Goal: Task Accomplishment & Management: Manage account settings

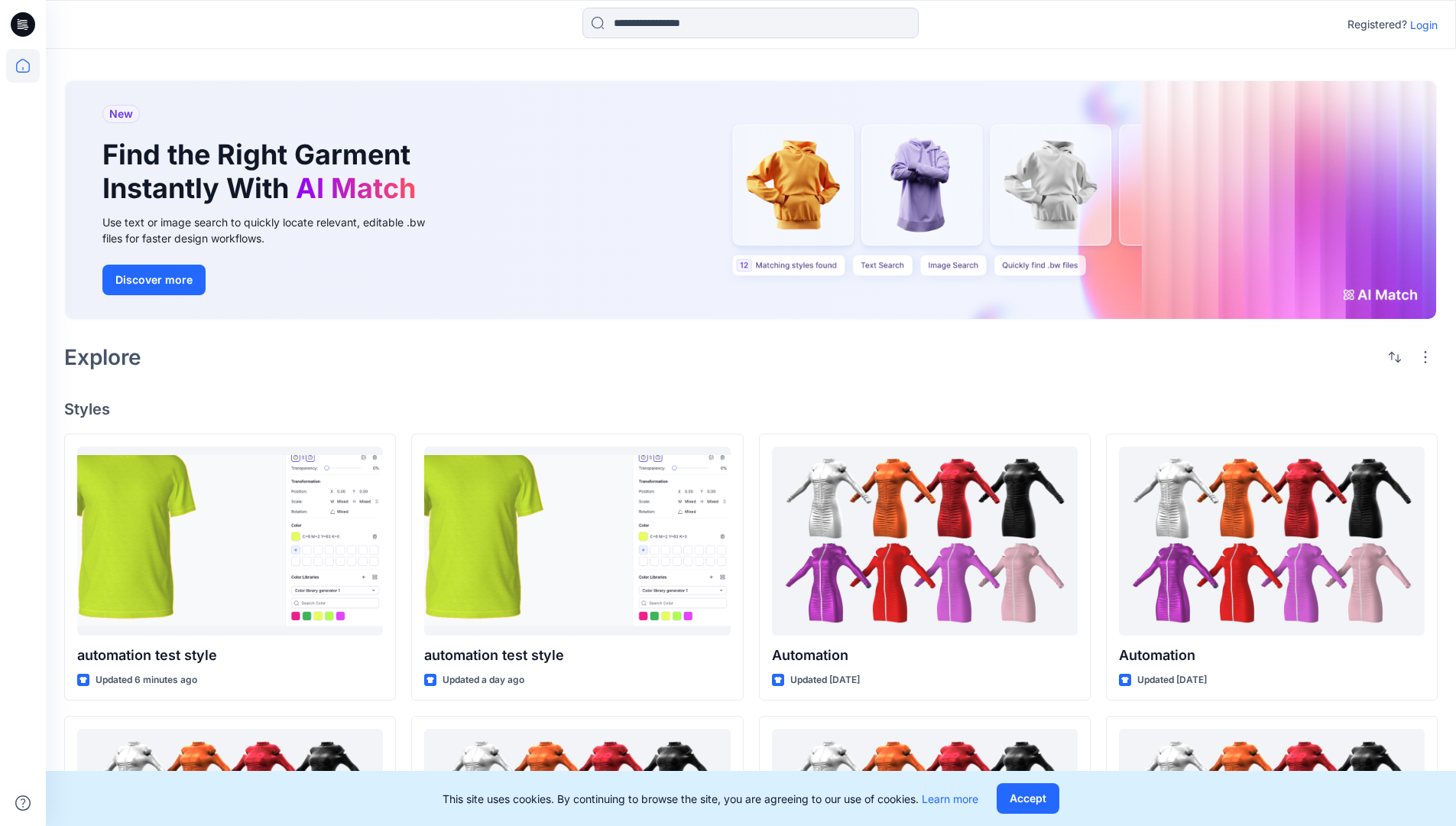
click at [1420, 25] on p "Login" at bounding box center [1424, 25] width 27 height 16
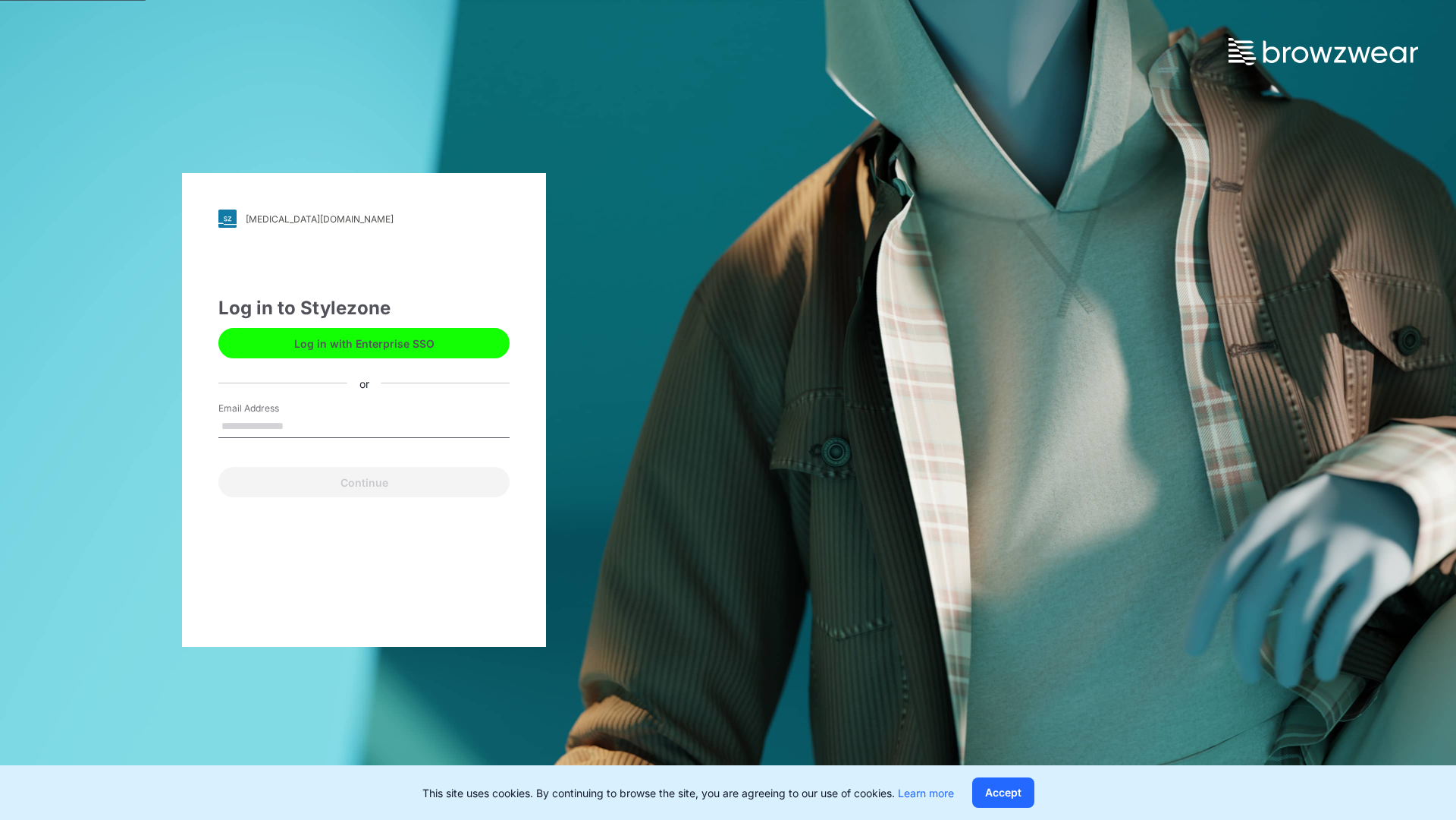
click at [299, 425] on input "Email Address" at bounding box center [364, 426] width 291 height 22
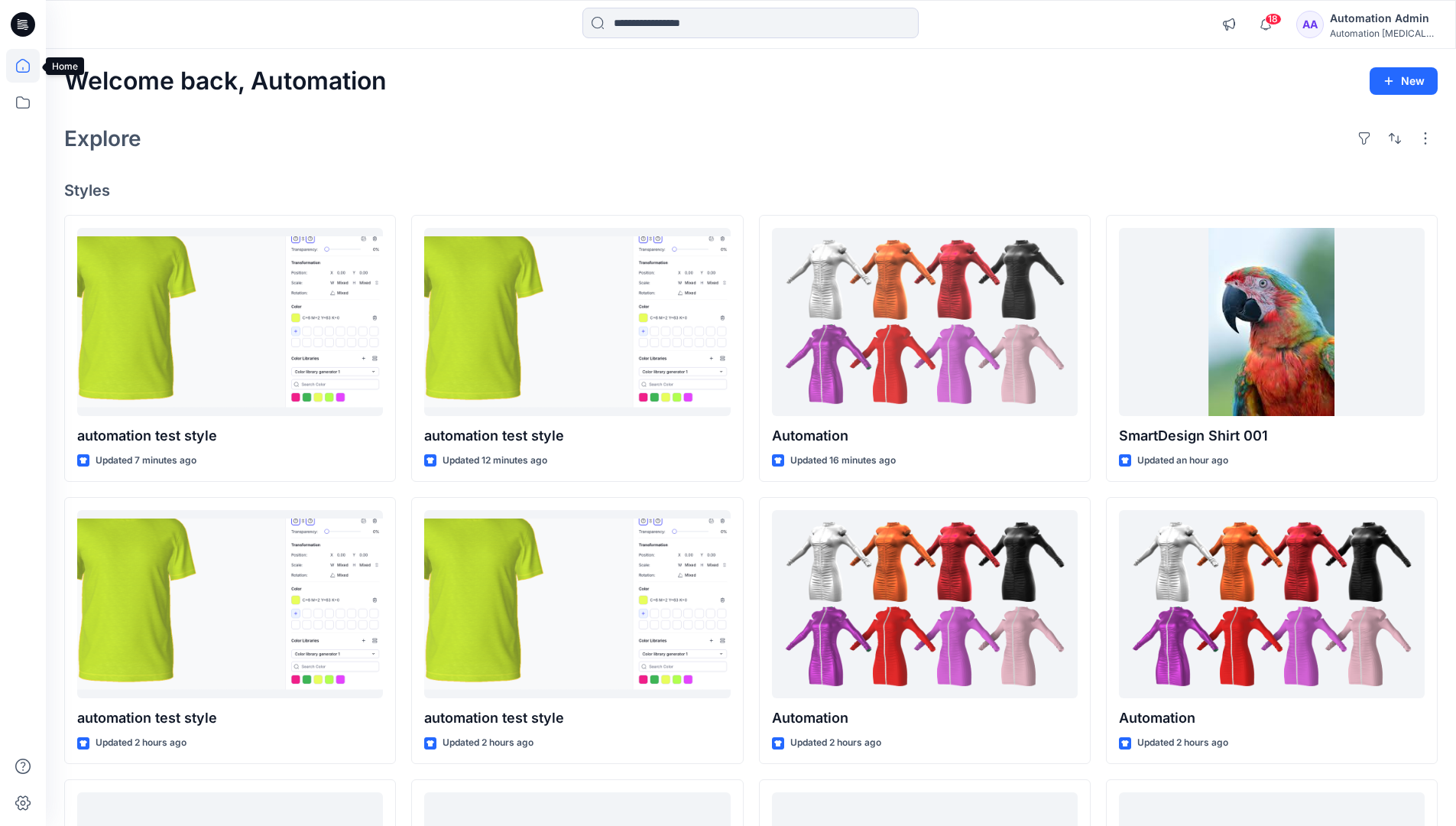
click at [29, 66] on icon at bounding box center [23, 66] width 14 height 14
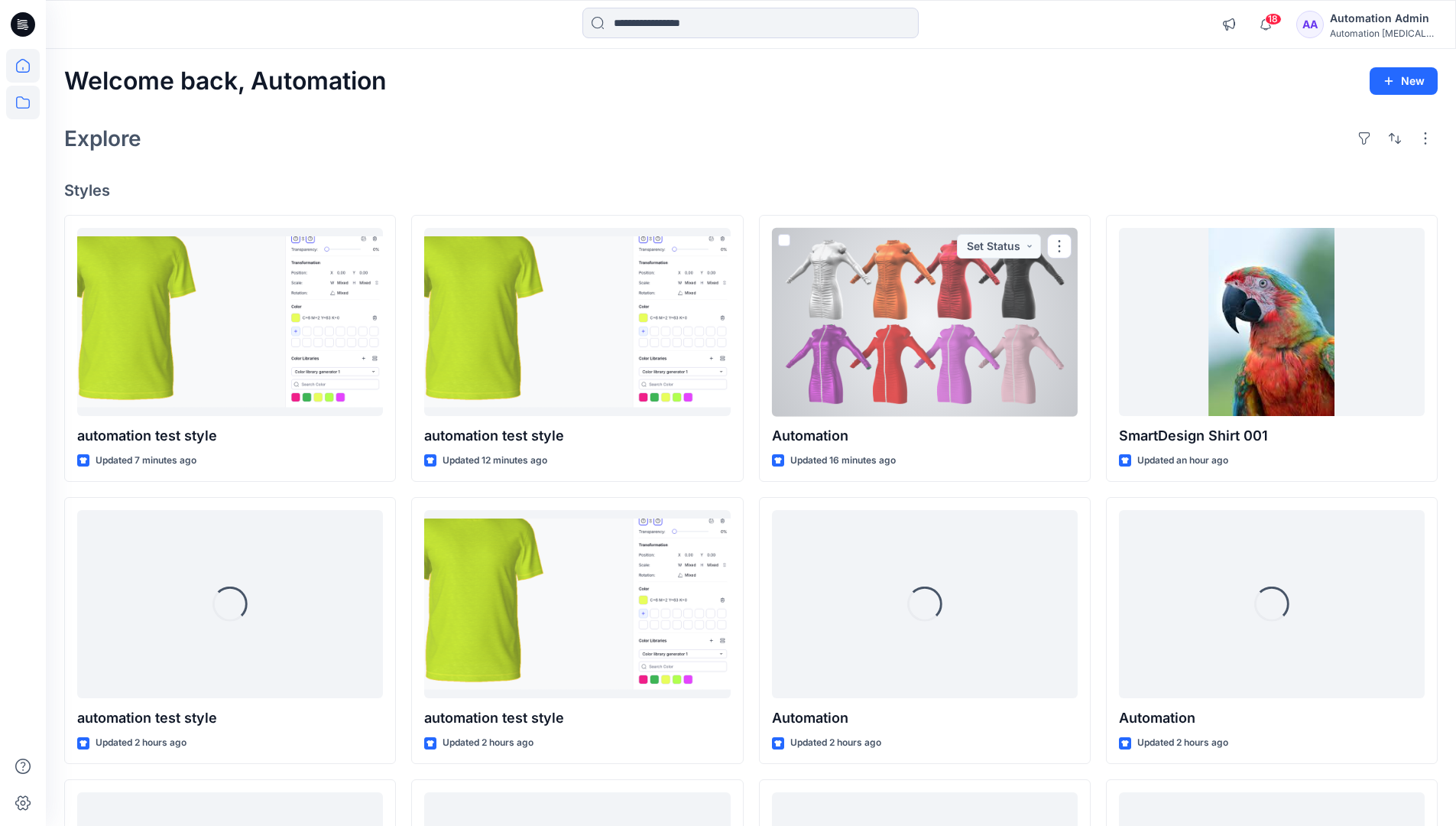
click at [26, 100] on icon at bounding box center [23, 102] width 33 height 33
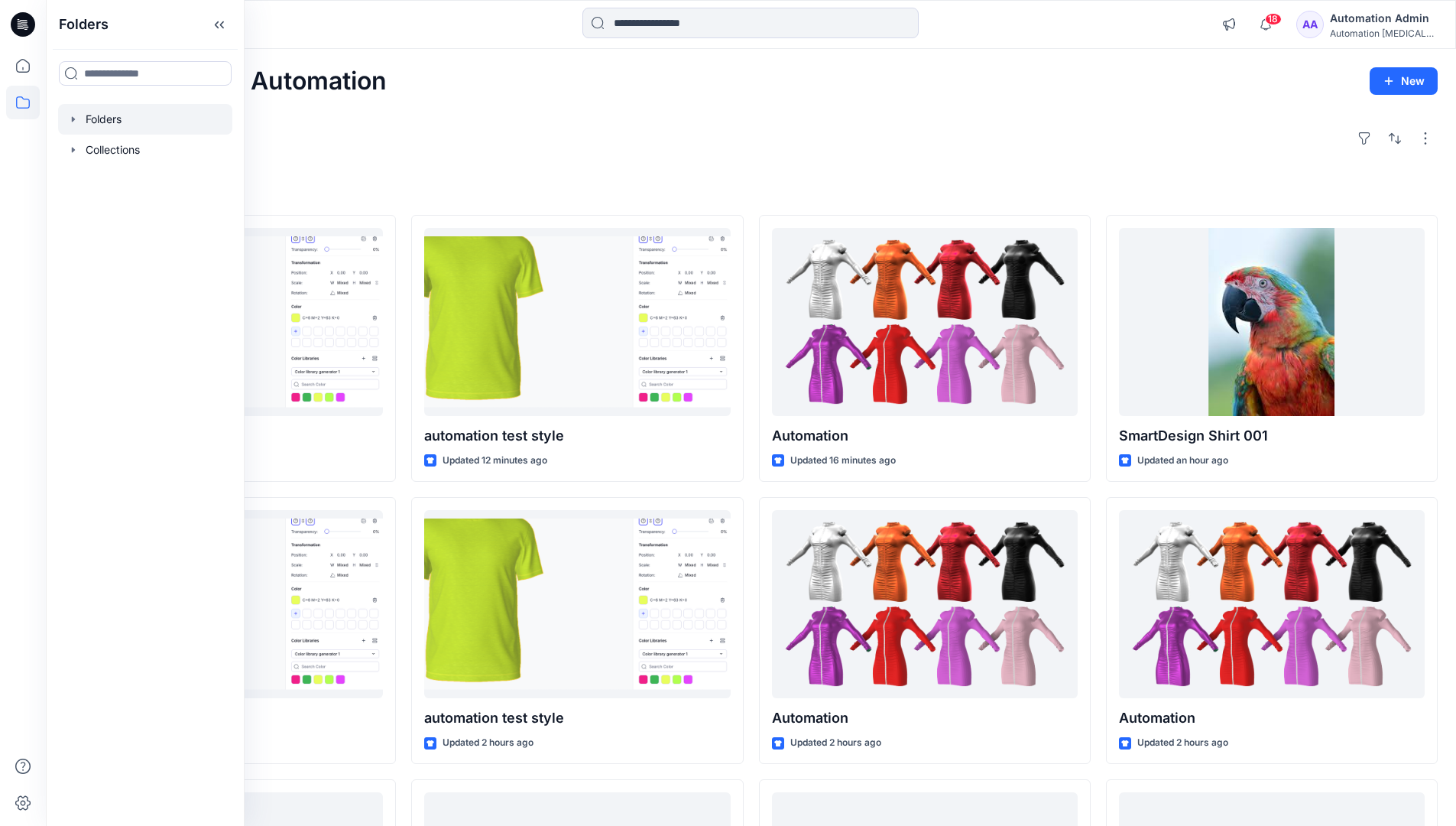
click at [118, 118] on div at bounding box center [144, 119] width 174 height 30
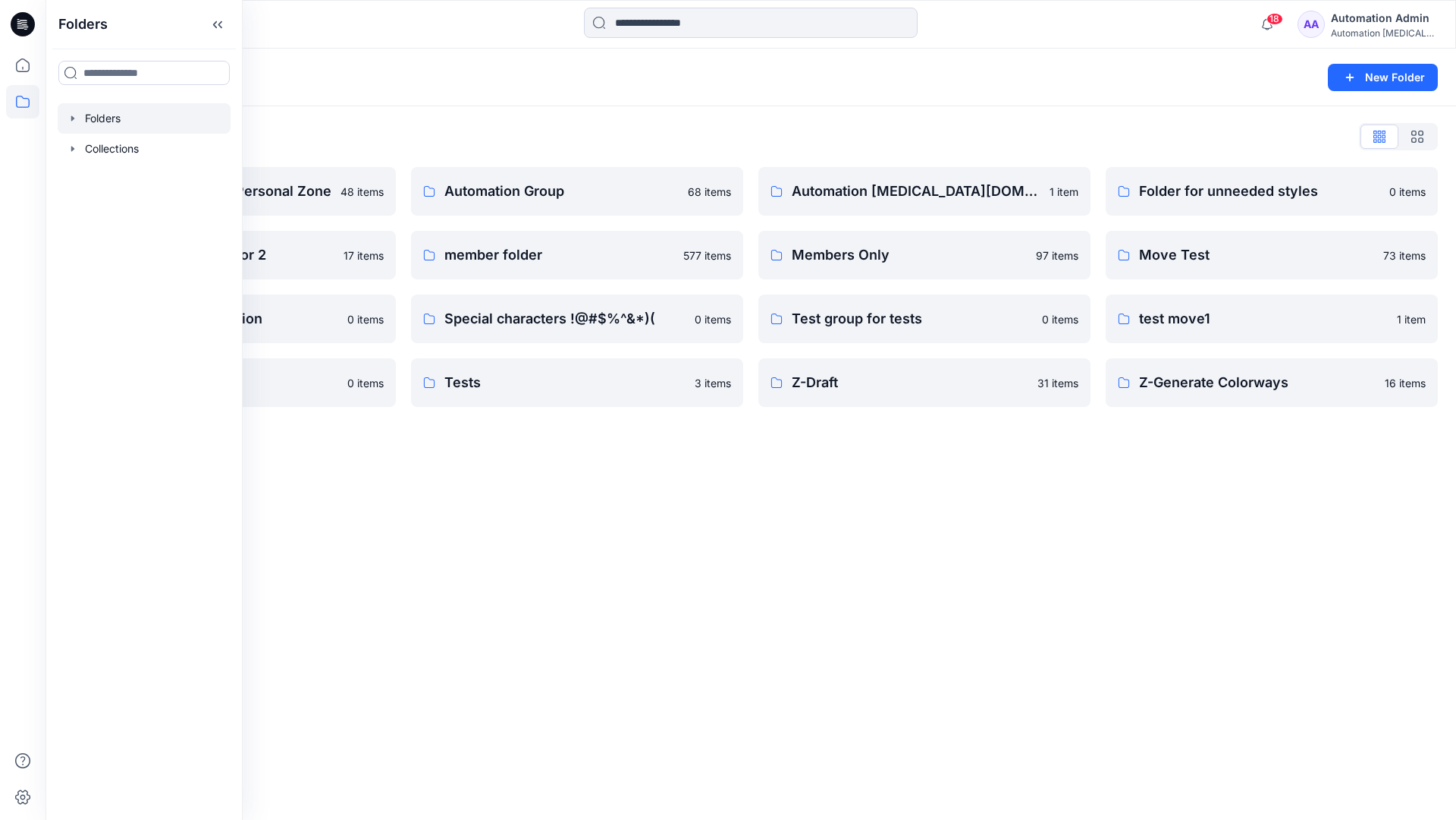
click at [544, 464] on div "Folders New Folder Folders List Automation Admin's Personal Zone 48 items Group…" at bounding box center [751, 434] width 1411 height 771
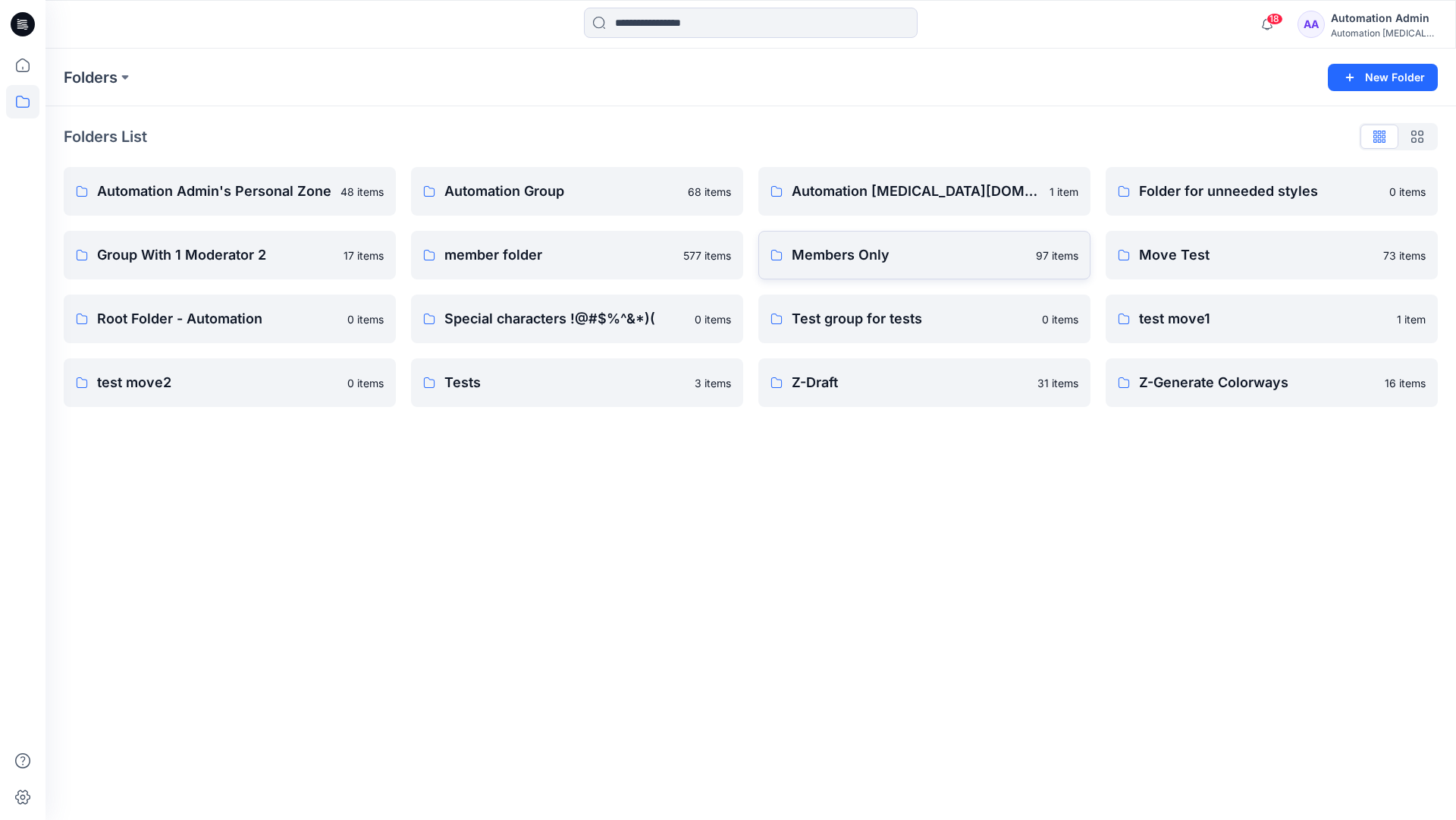
click at [921, 271] on link "Members Only 97 items" at bounding box center [924, 255] width 332 height 49
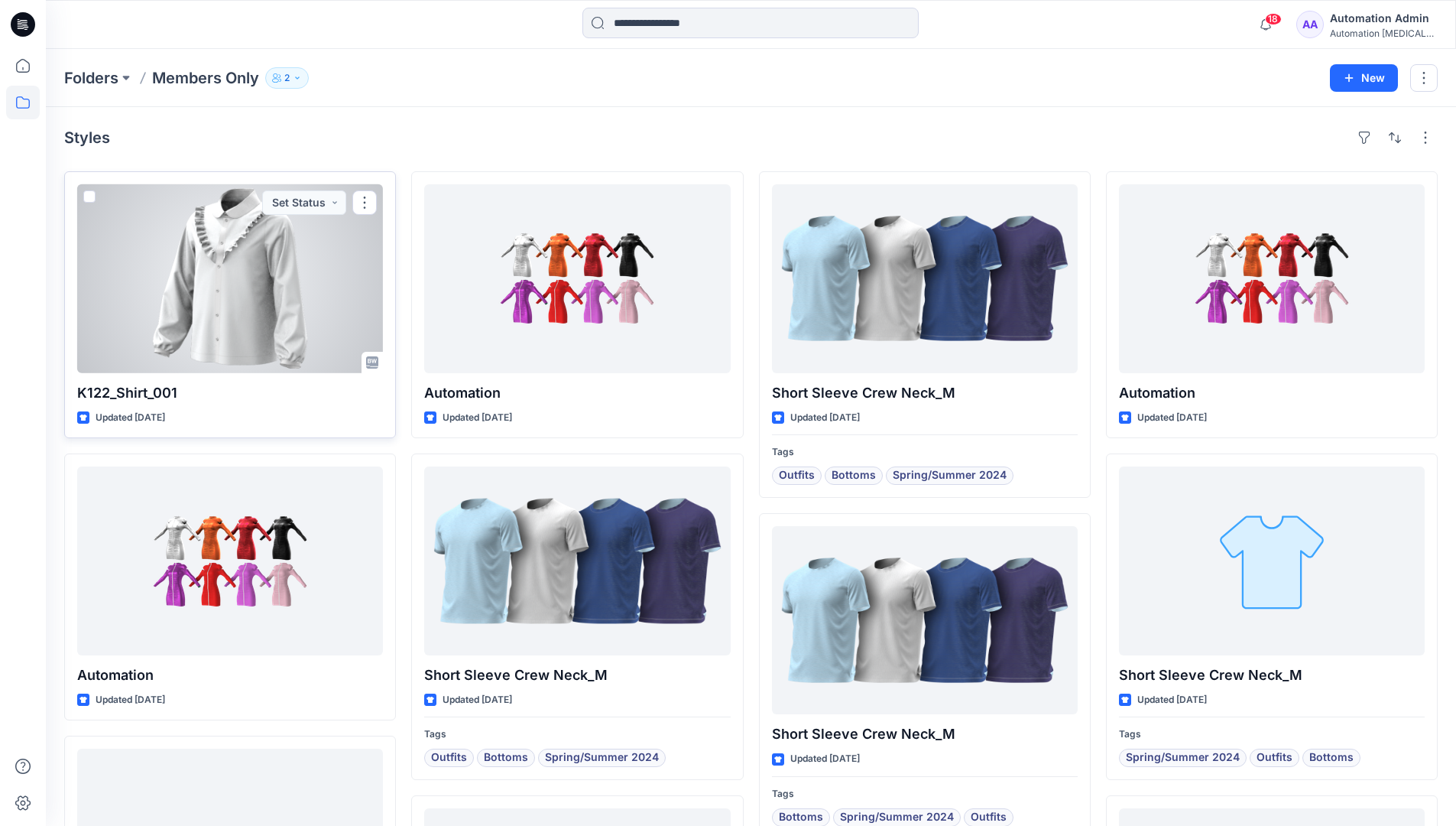
click at [91, 198] on span at bounding box center [89, 196] width 12 height 12
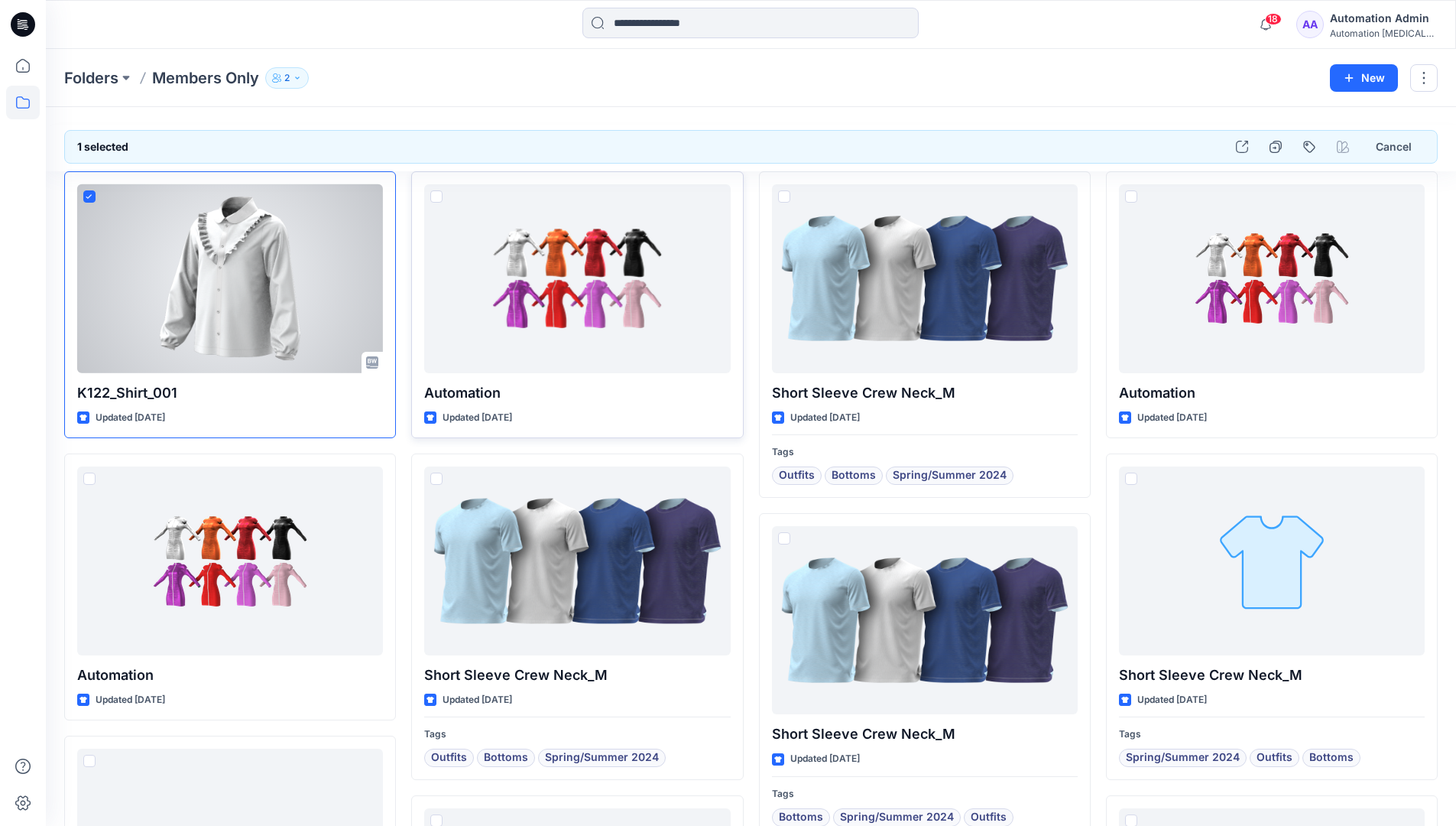
click at [433, 198] on span at bounding box center [436, 196] width 12 height 12
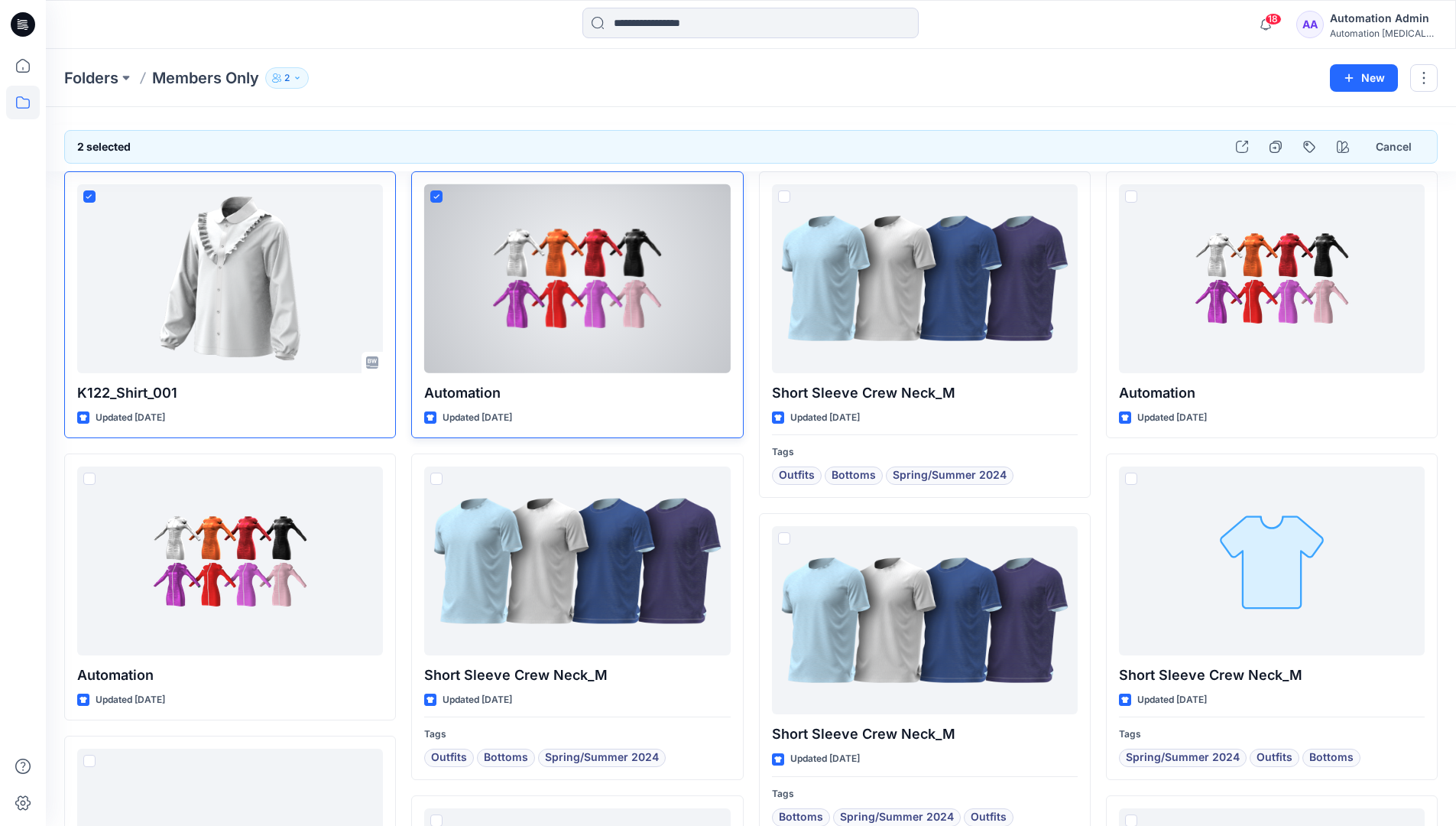
scroll to position [369, 0]
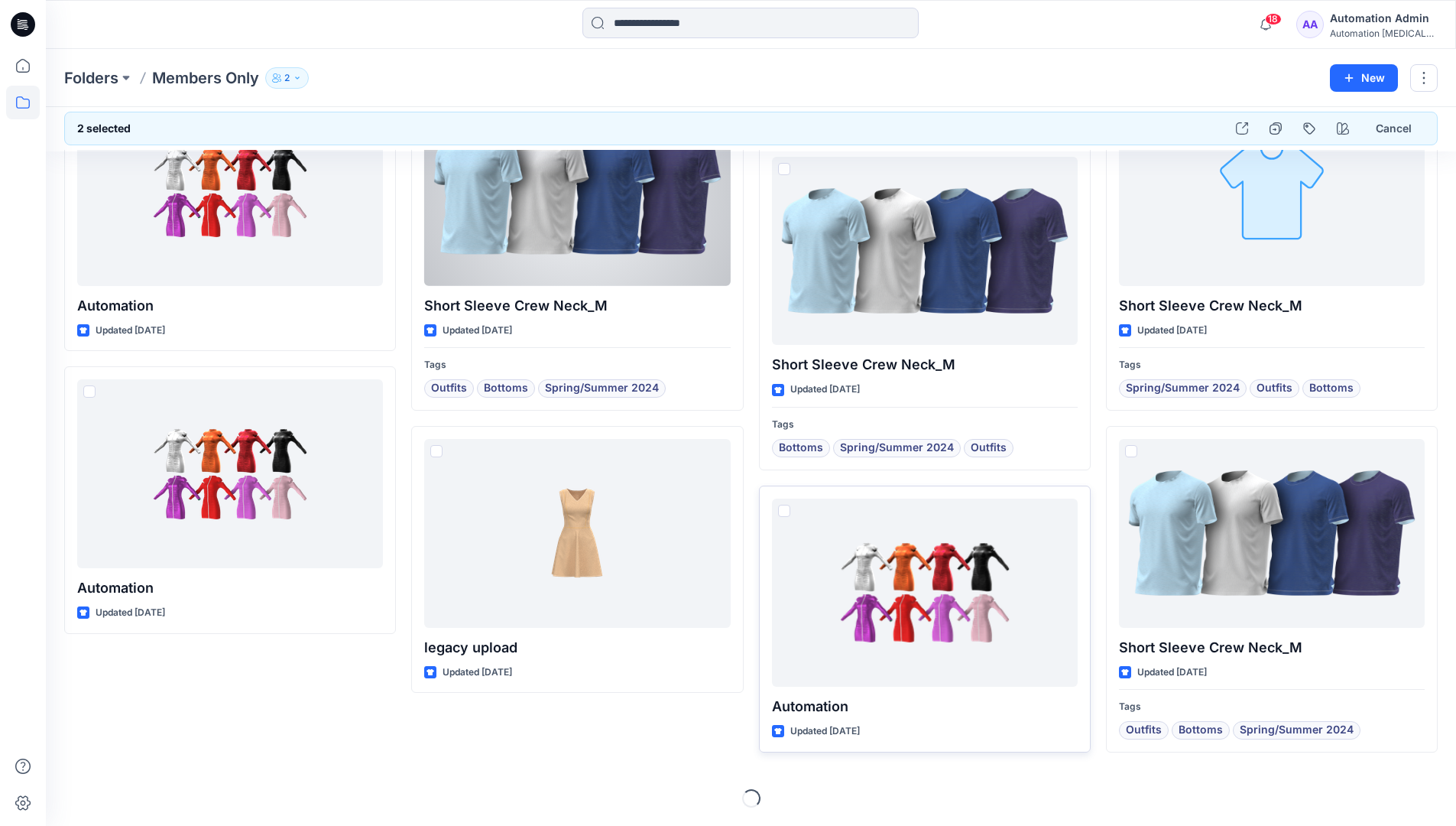
click at [783, 515] on span at bounding box center [783, 511] width 12 height 12
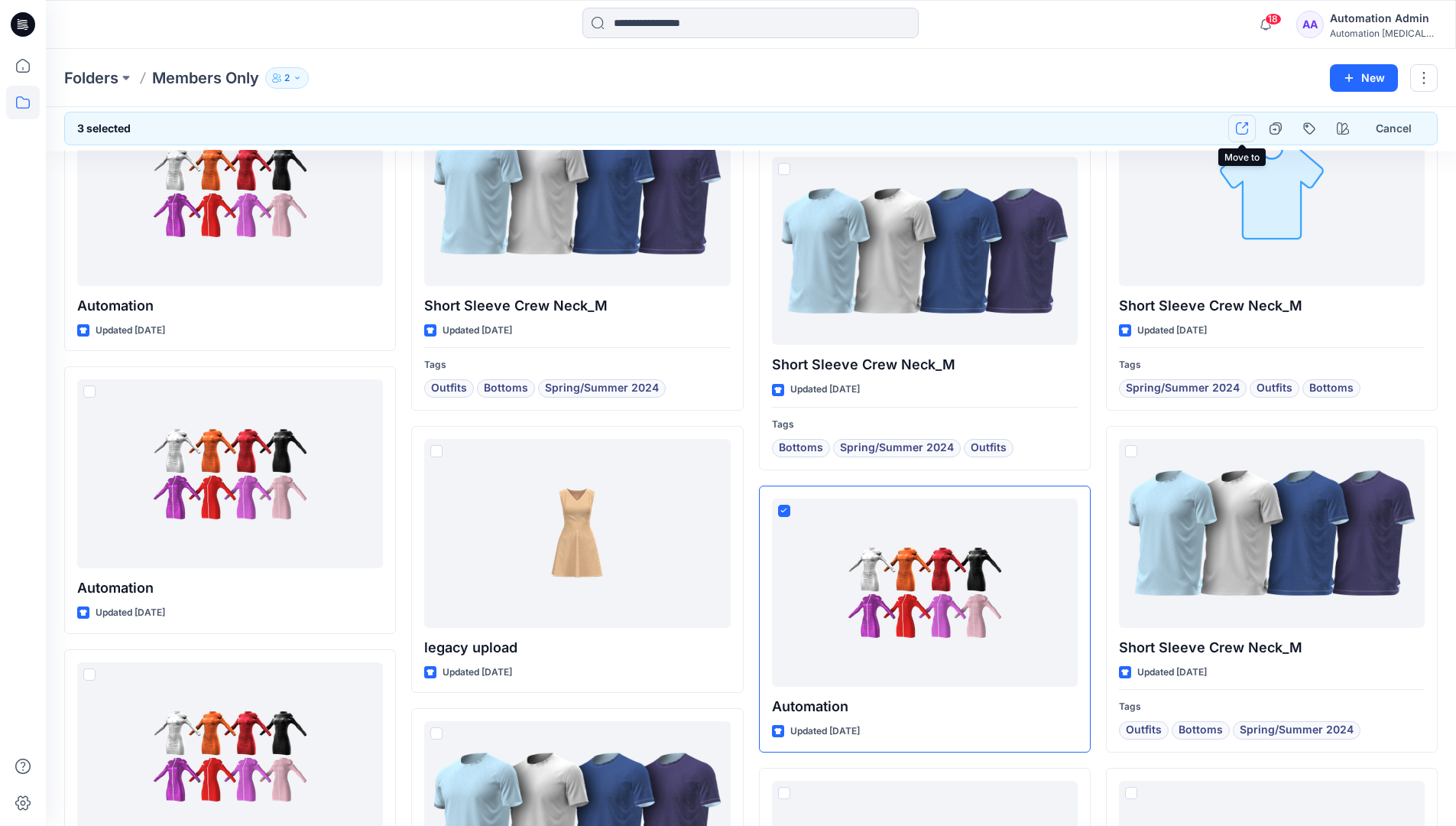
click at [1242, 128] on icon "button" at bounding box center [1241, 129] width 12 height 12
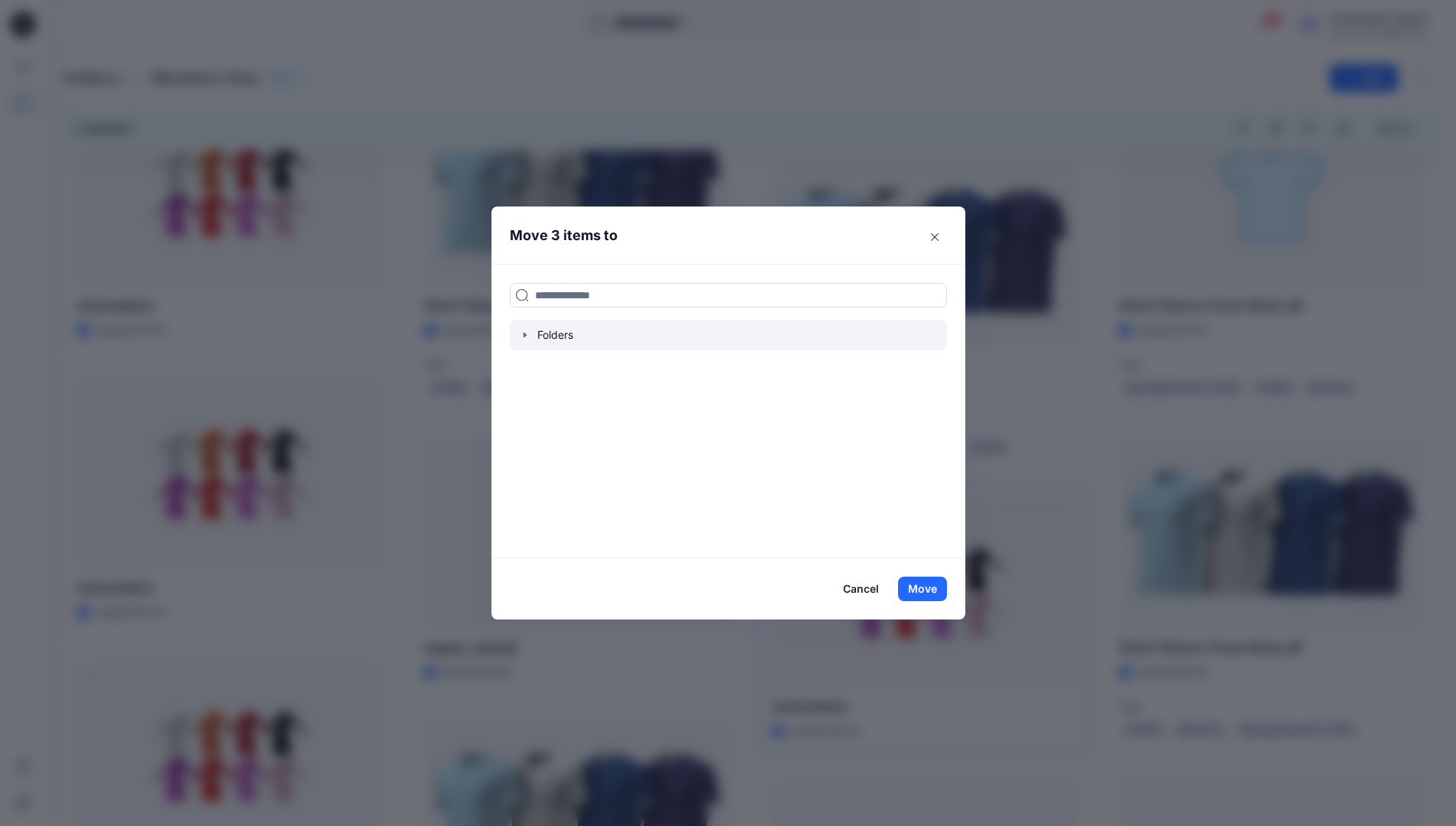
click at [531, 335] on icon "button" at bounding box center [524, 335] width 12 height 12
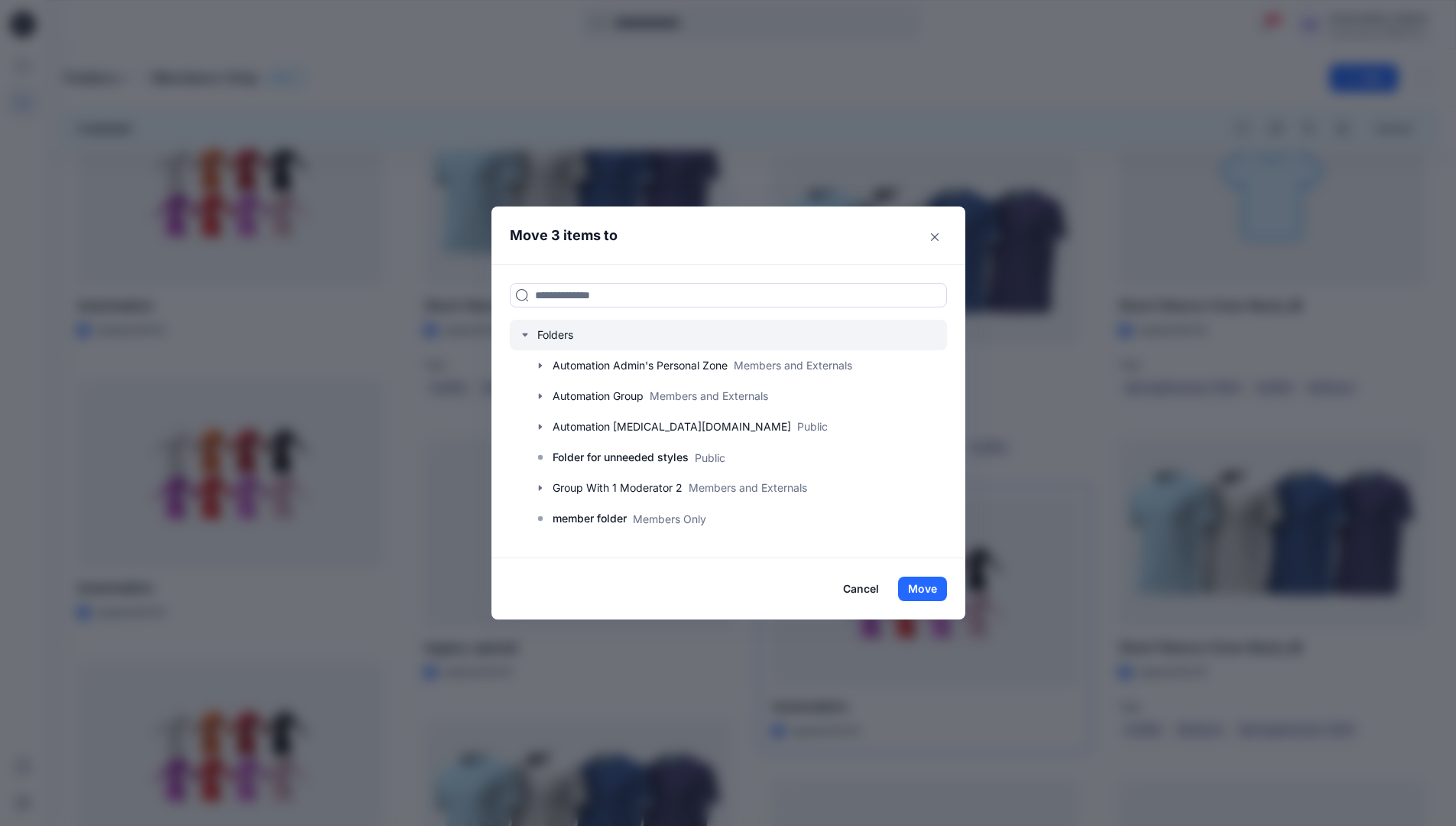
scroll to position [301, 0]
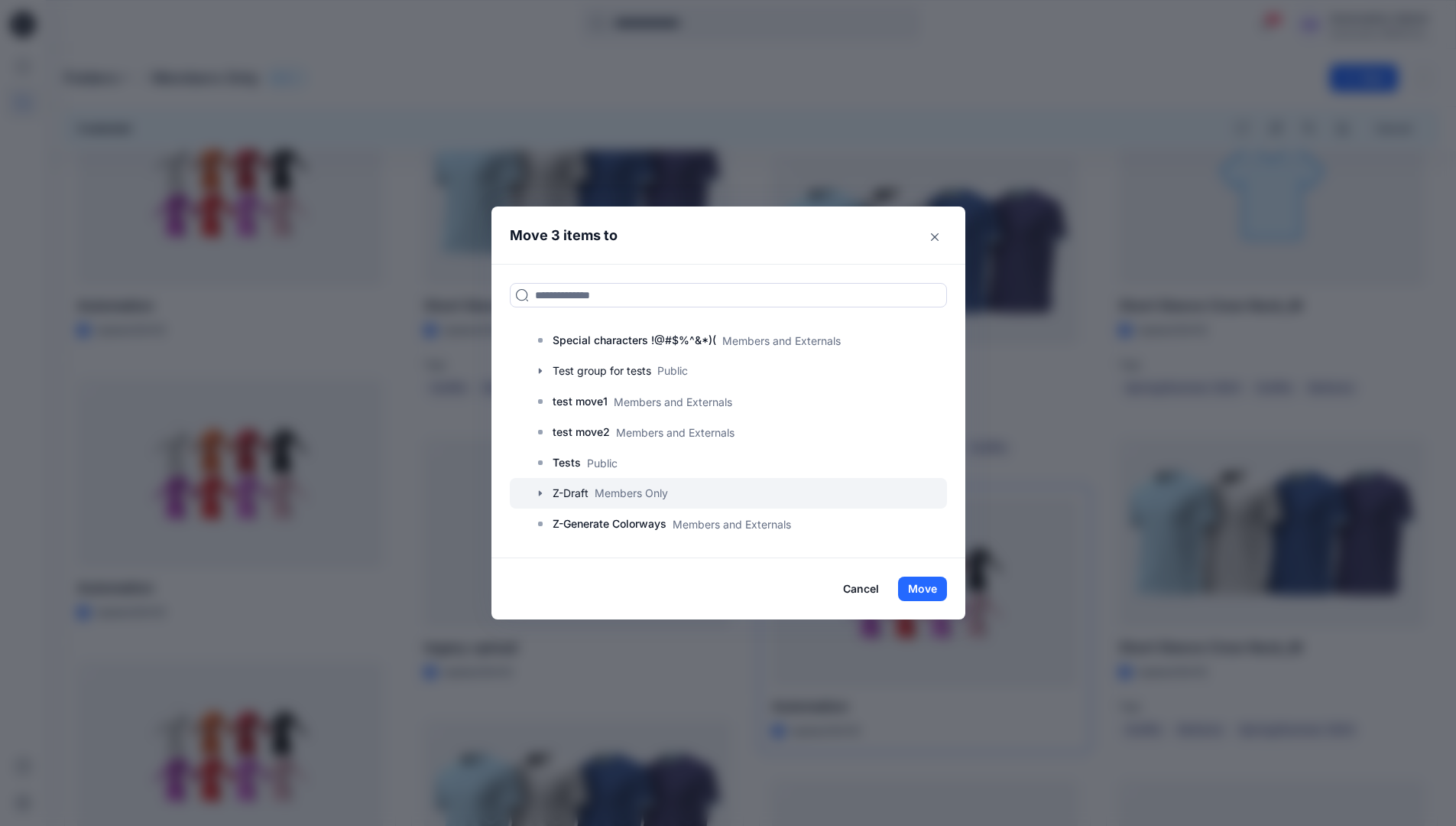
click at [543, 493] on icon "button" at bounding box center [540, 493] width 12 height 12
click at [605, 525] on p "A-Draft" at bounding box center [585, 523] width 36 height 19
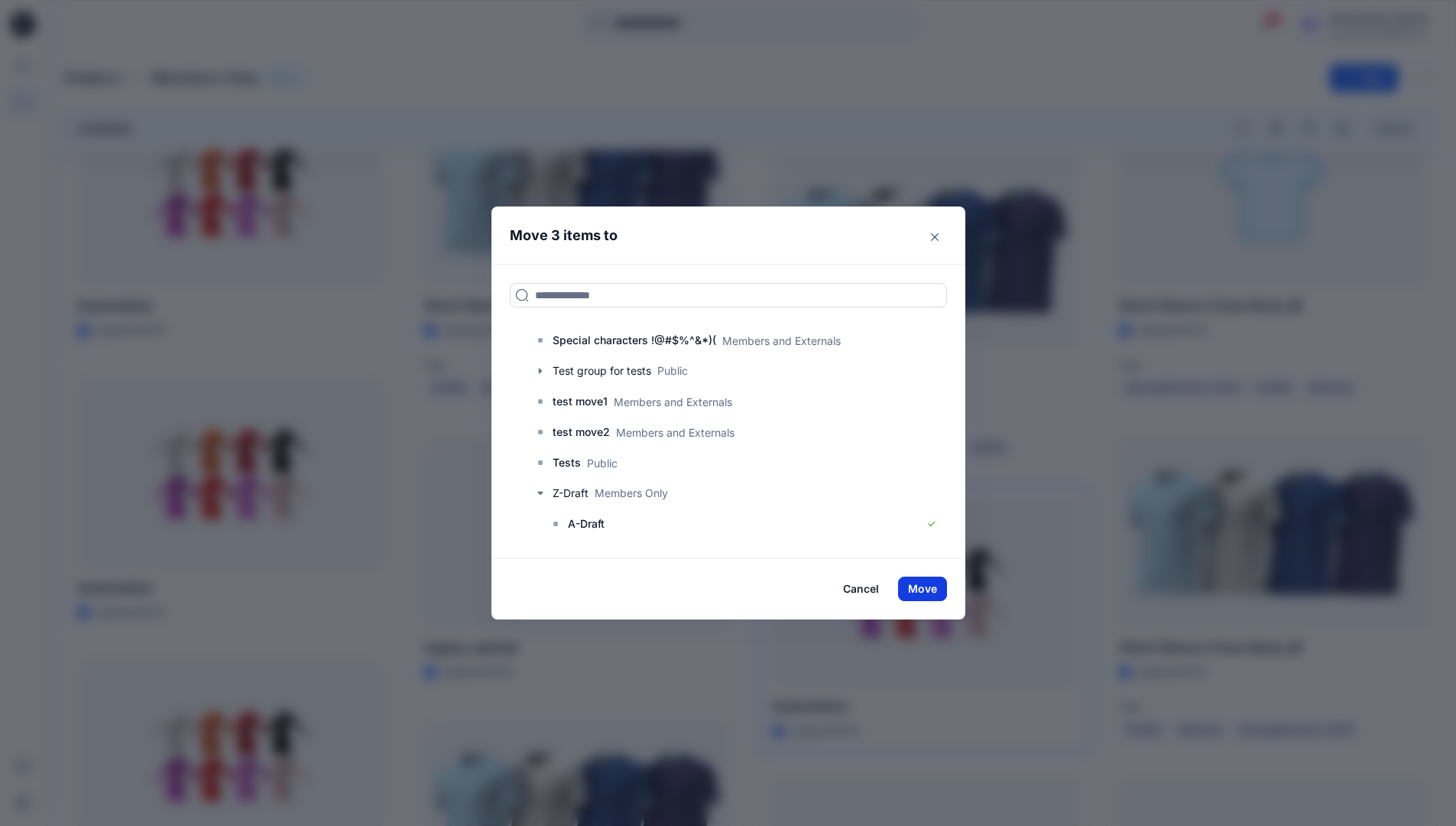
click at [938, 586] on button "Move" at bounding box center [922, 588] width 49 height 25
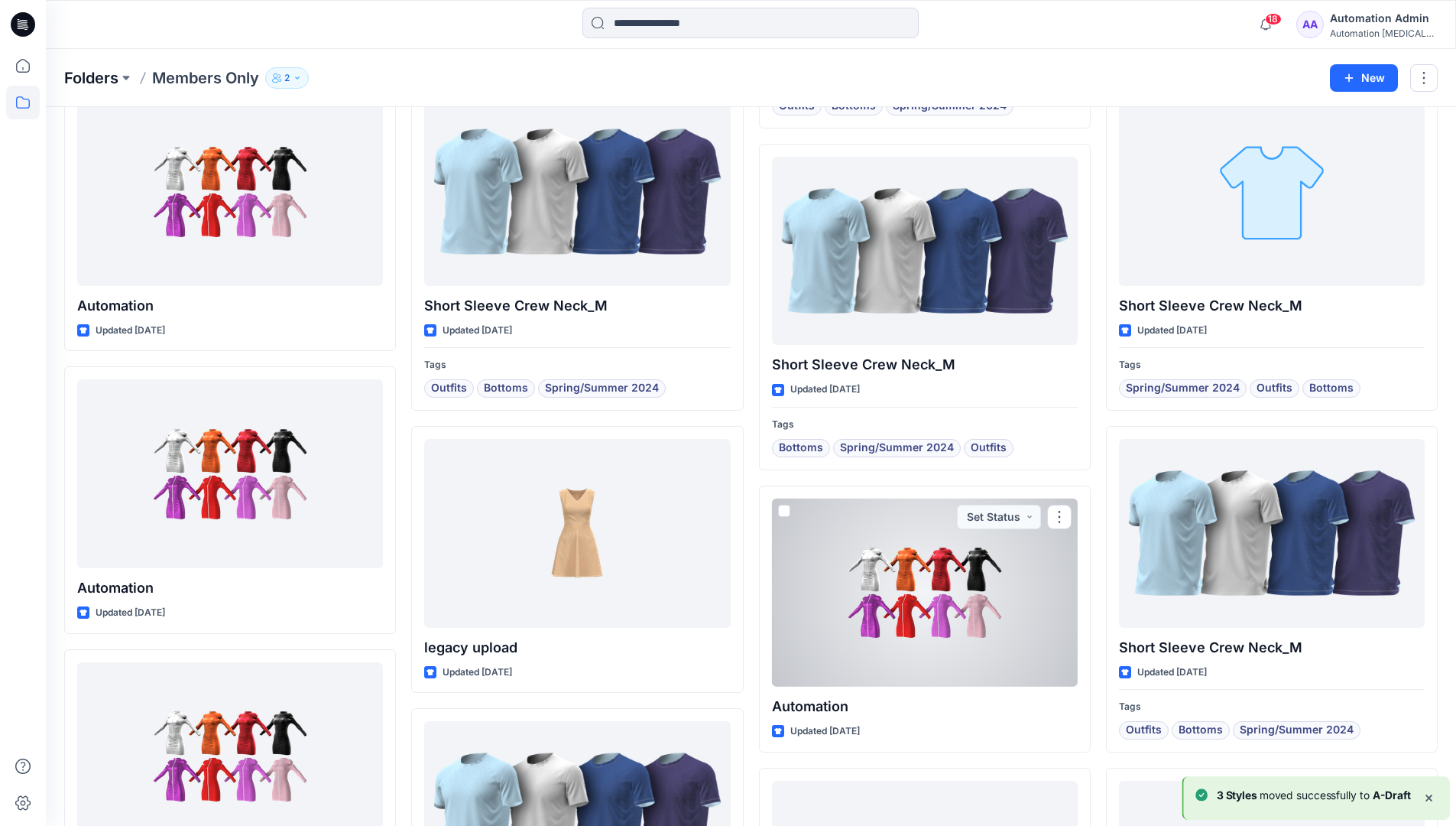
click at [81, 79] on p "Folders" at bounding box center [90, 78] width 54 height 22
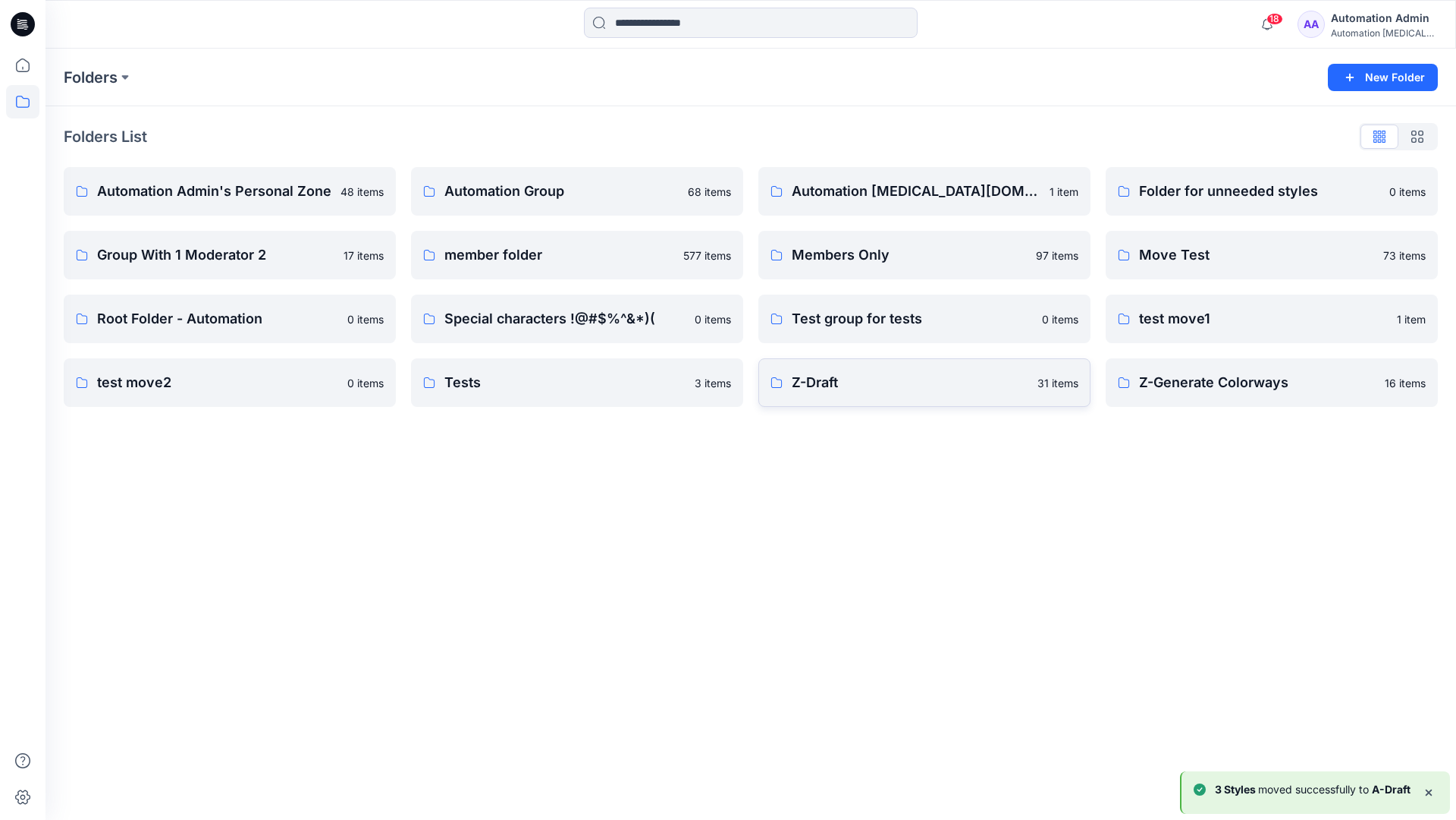
click at [956, 395] on link "Z-Draft 31 items" at bounding box center [924, 382] width 332 height 49
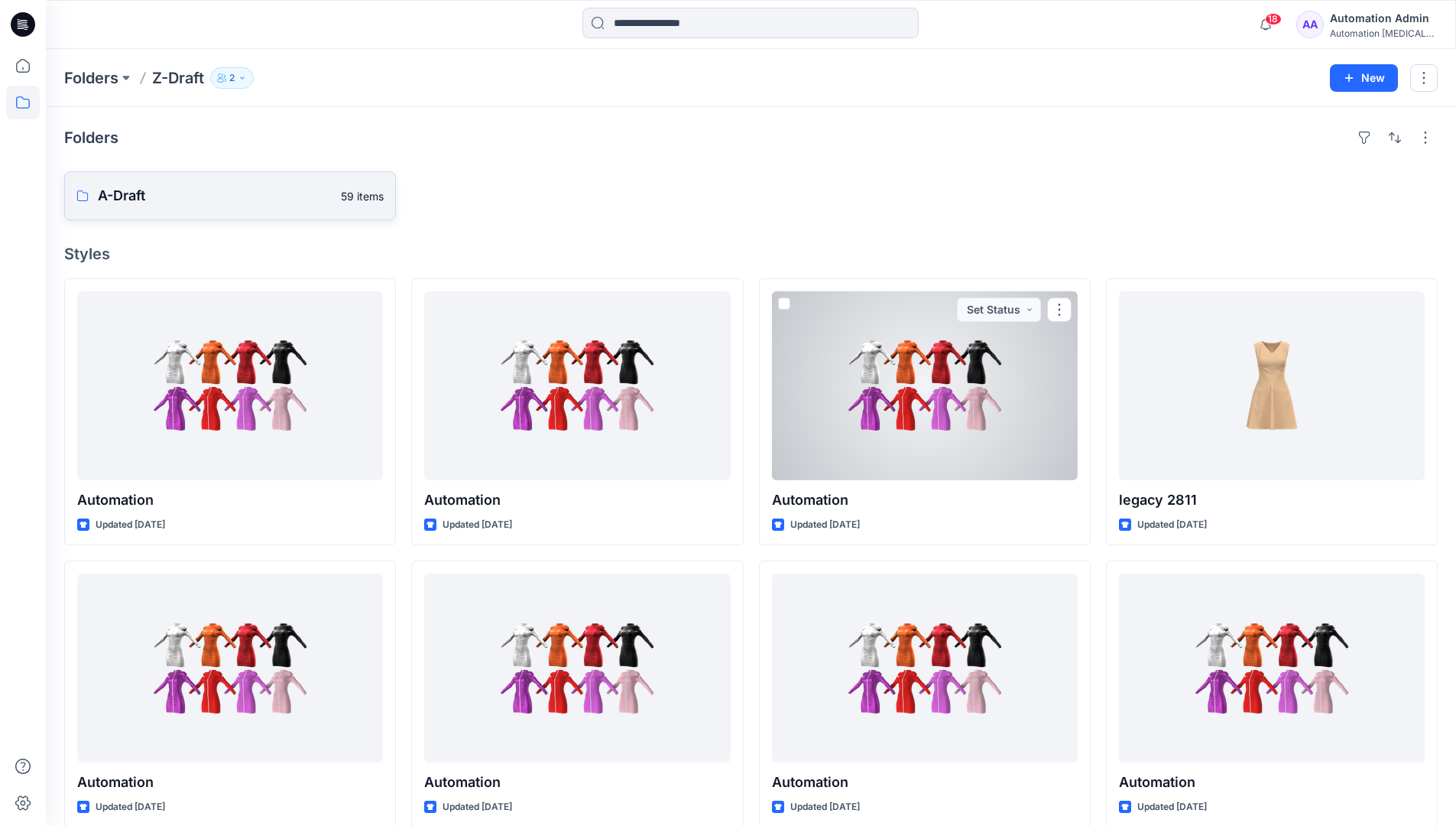
click at [167, 200] on p "A-Draft" at bounding box center [215, 195] width 234 height 22
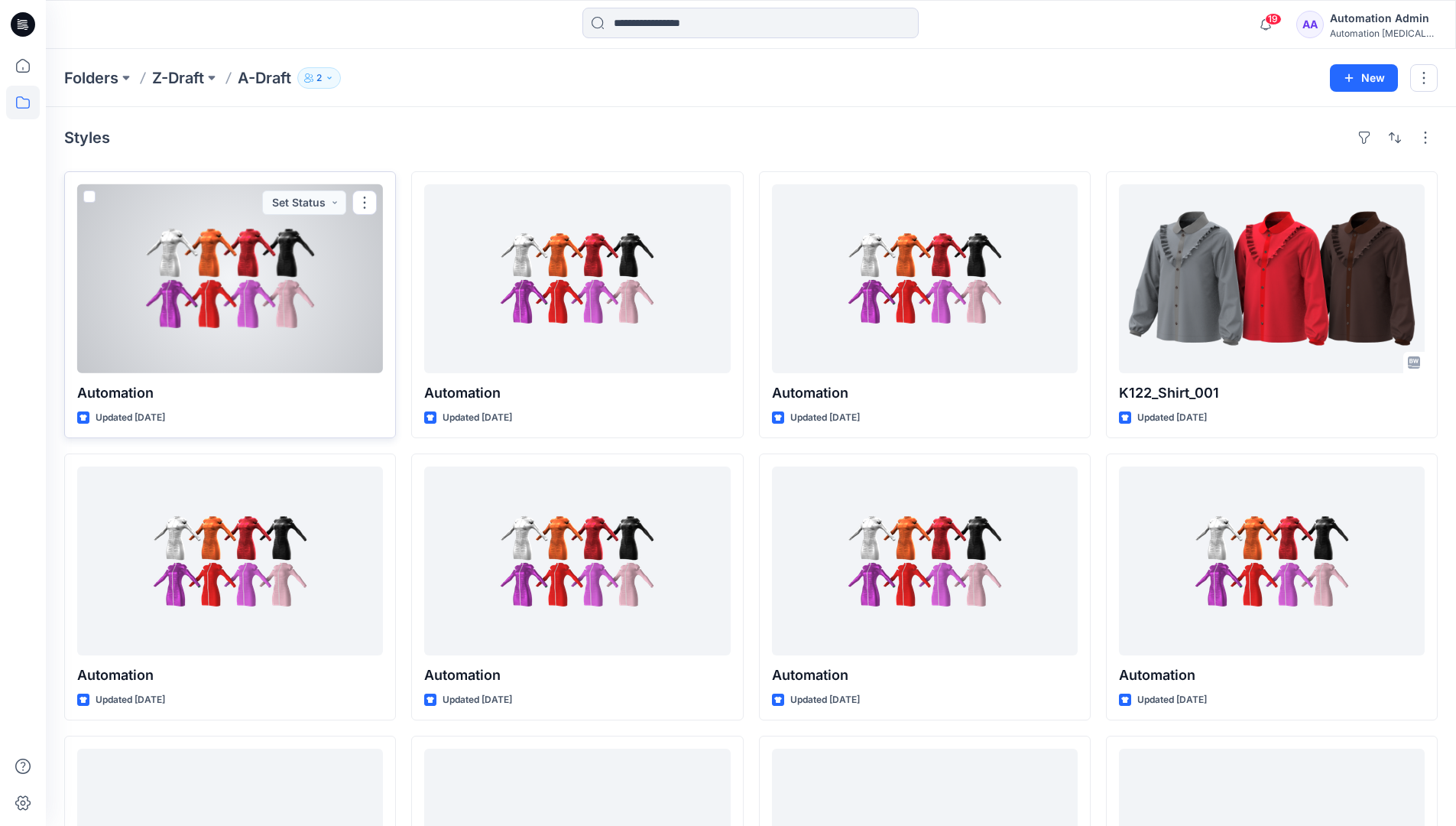
click at [88, 200] on span at bounding box center [89, 196] width 12 height 12
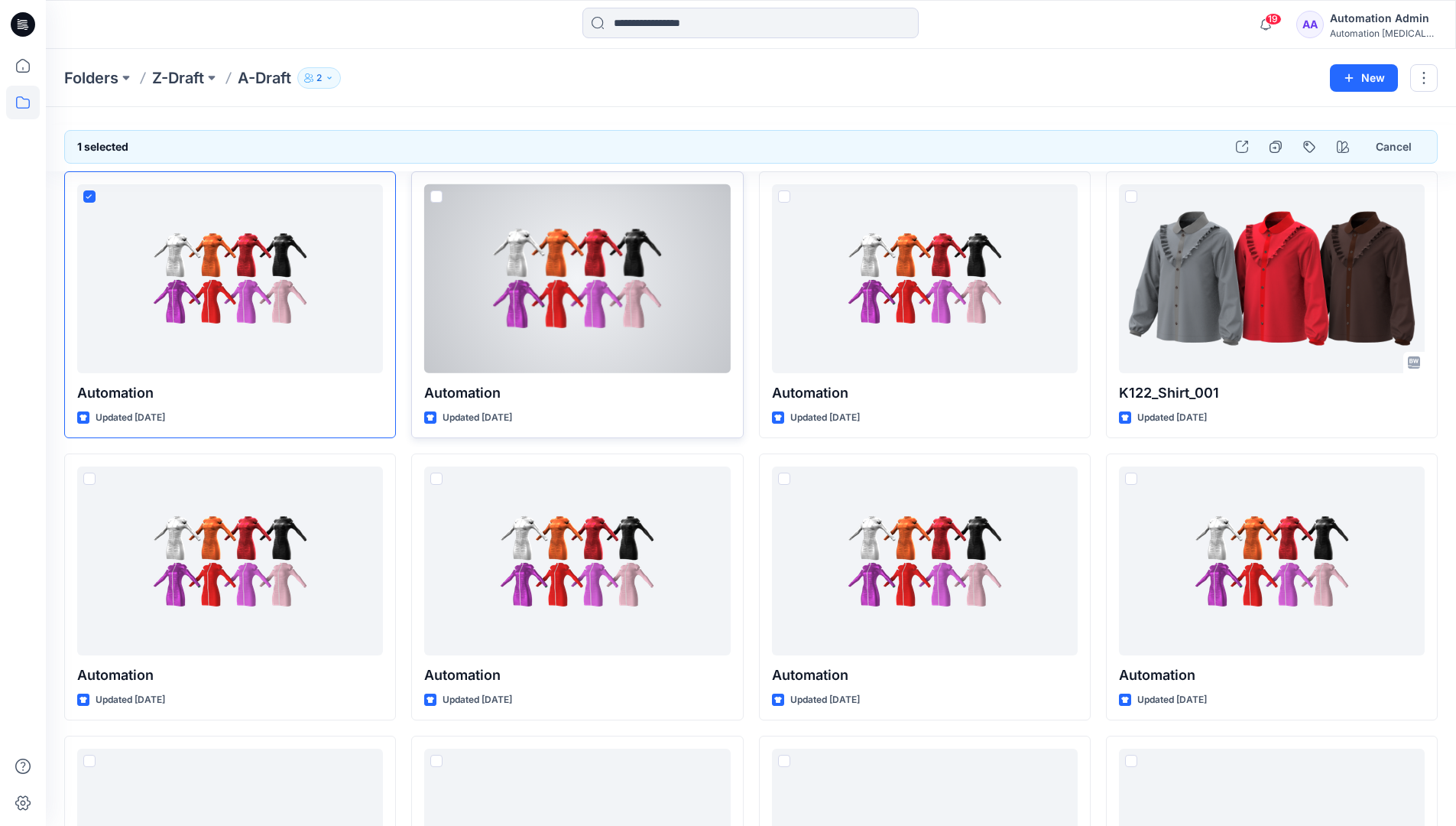
click at [436, 199] on span at bounding box center [436, 196] width 12 height 12
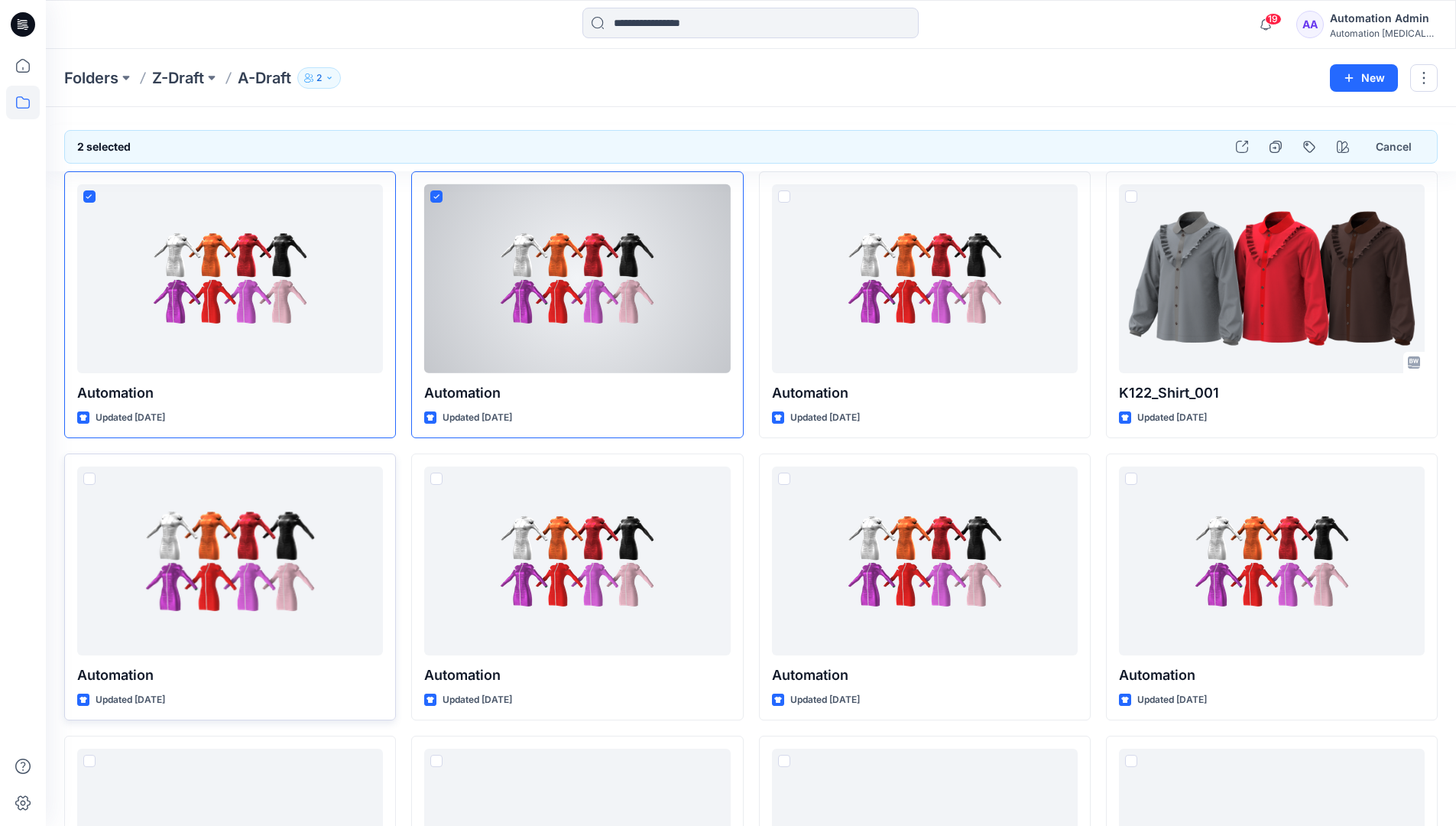
click at [91, 481] on span at bounding box center [89, 478] width 12 height 12
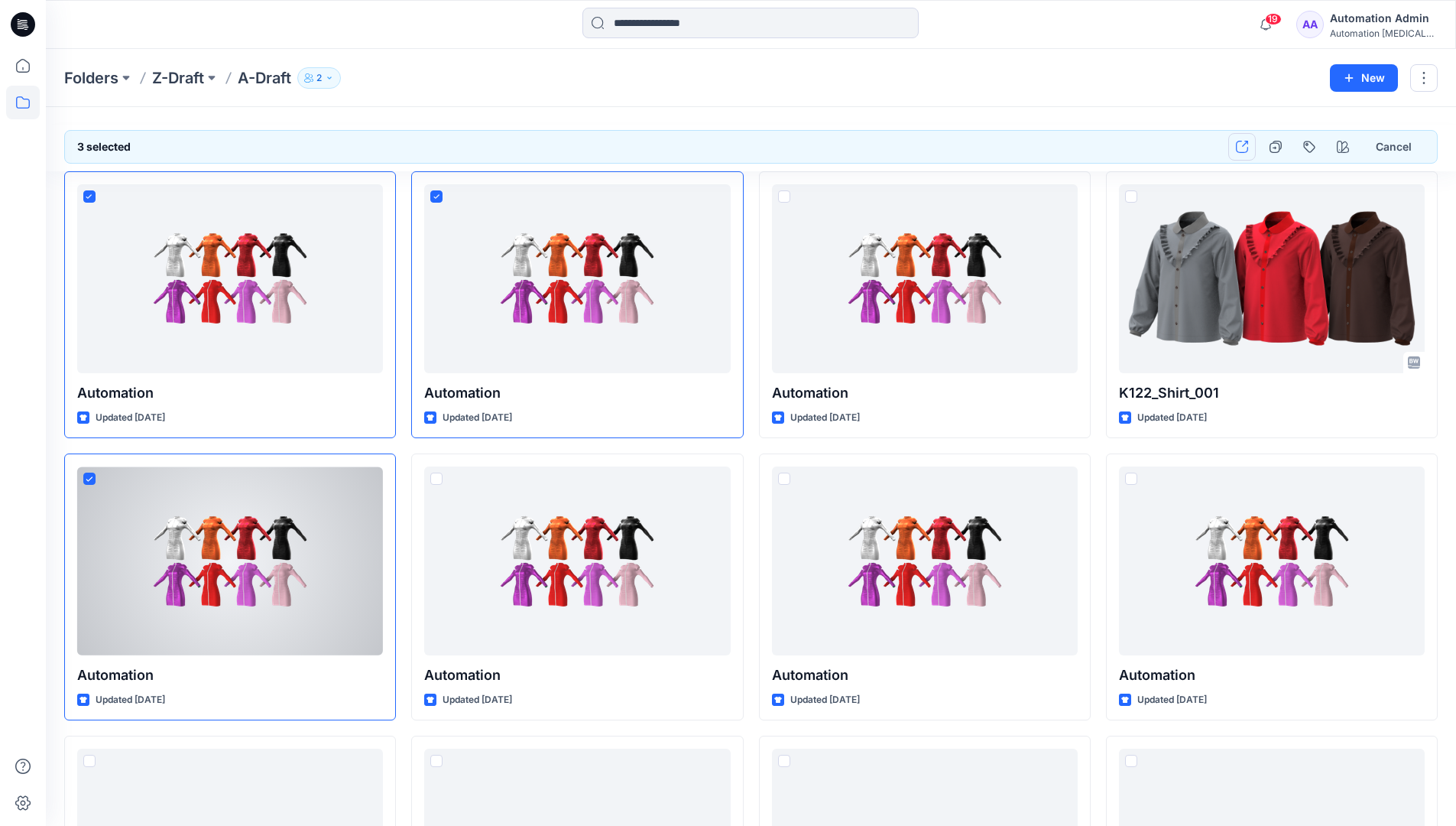
click at [1246, 153] on button "button" at bounding box center [1242, 146] width 27 height 28
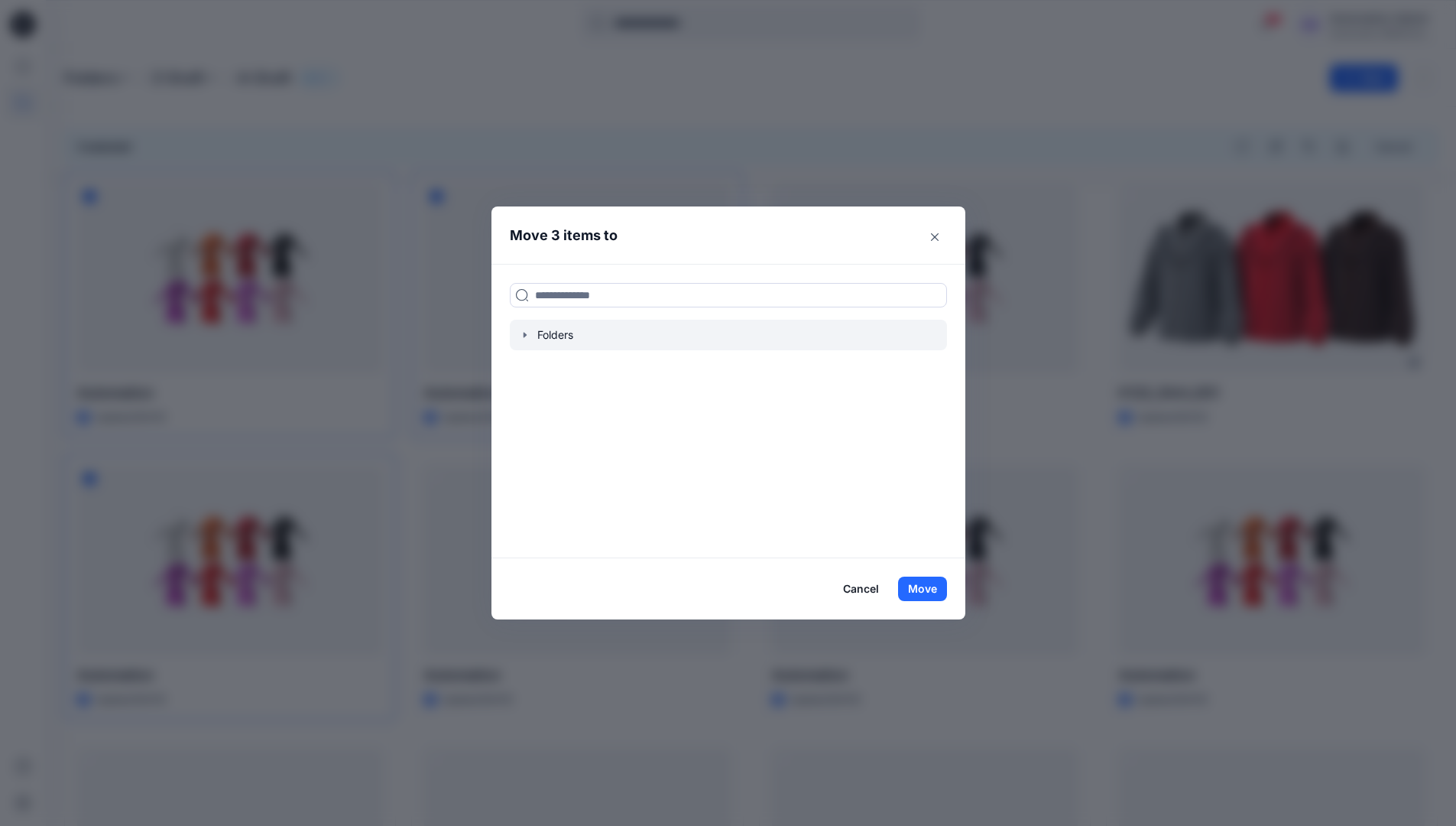
click at [525, 335] on icon "button" at bounding box center [523, 334] width 3 height 5
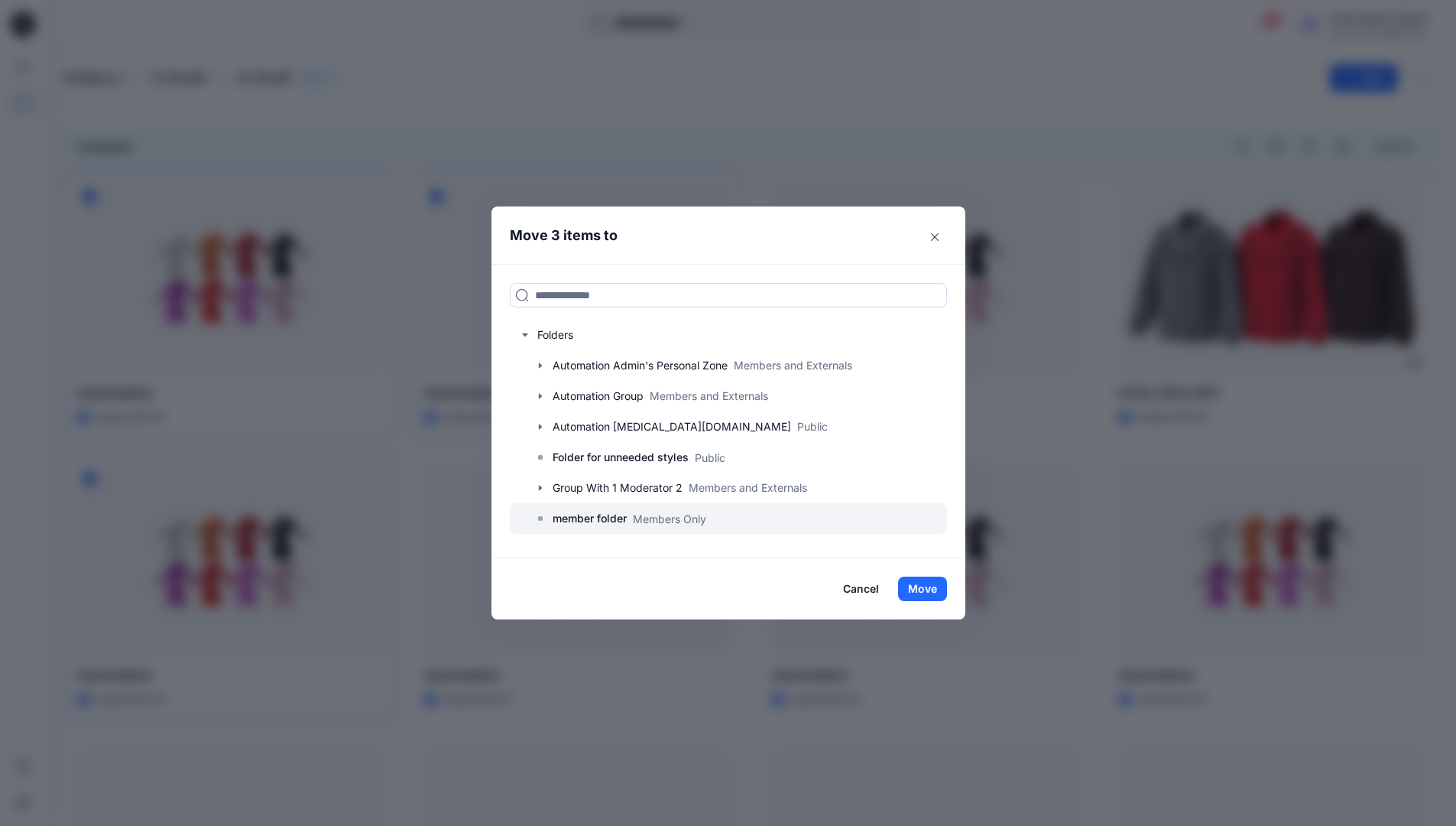
click at [598, 516] on p "member folder" at bounding box center [589, 518] width 74 height 19
click at [929, 589] on button "Move" at bounding box center [922, 588] width 49 height 25
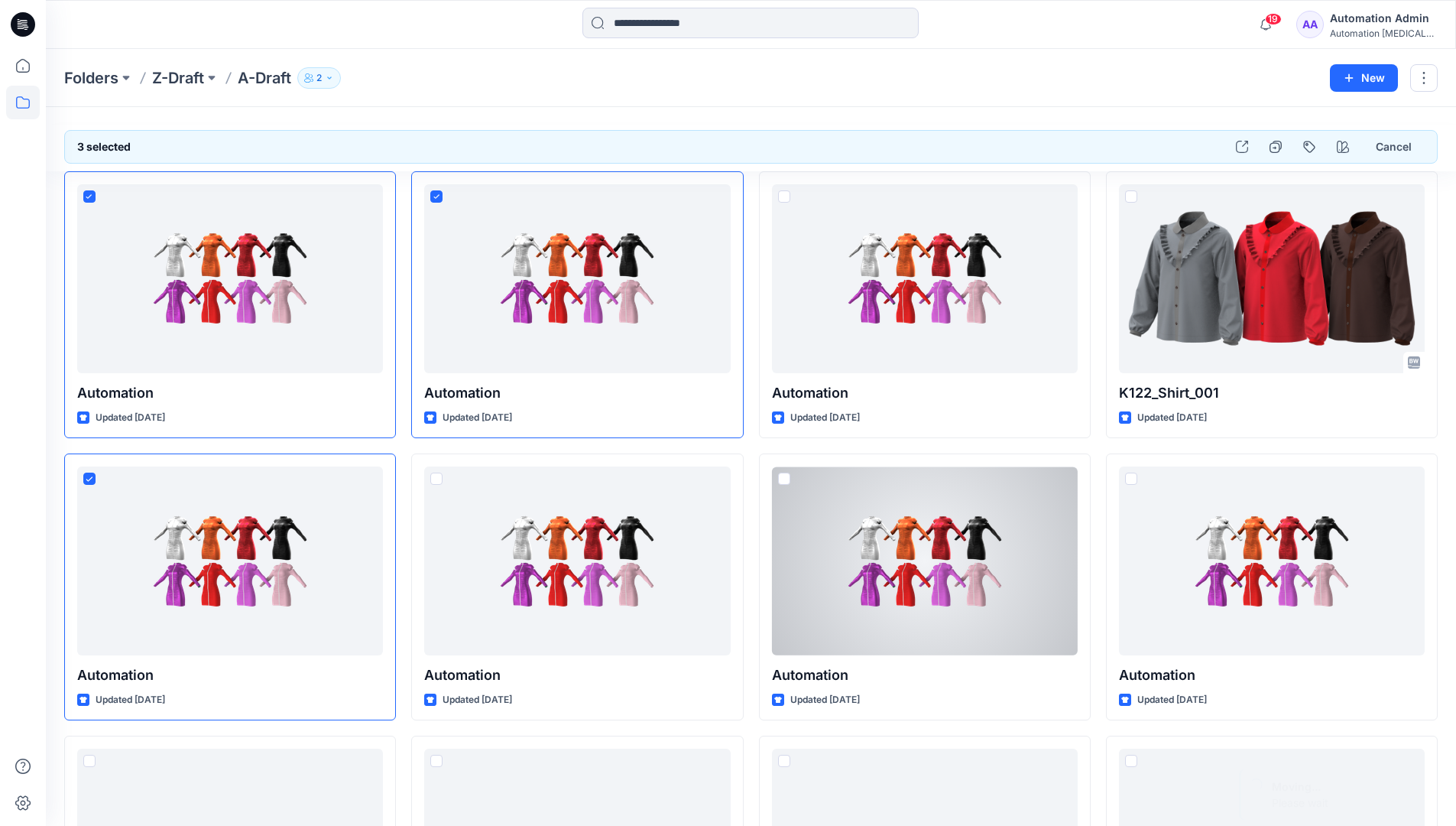
click at [1358, 27] on div "Automation Admin" at bounding box center [1382, 18] width 107 height 19
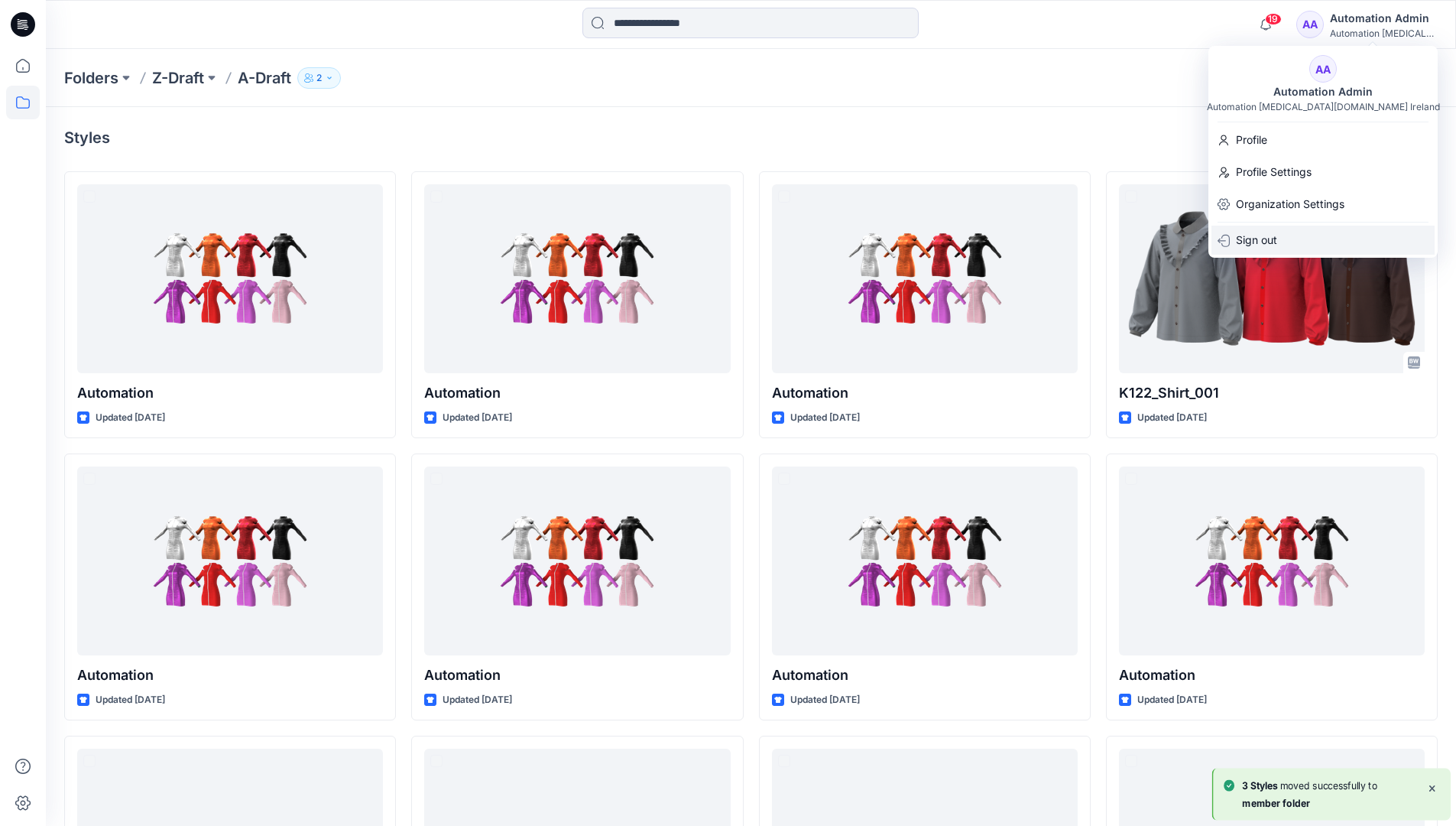
click at [1280, 232] on div "Sign out" at bounding box center [1322, 241] width 223 height 29
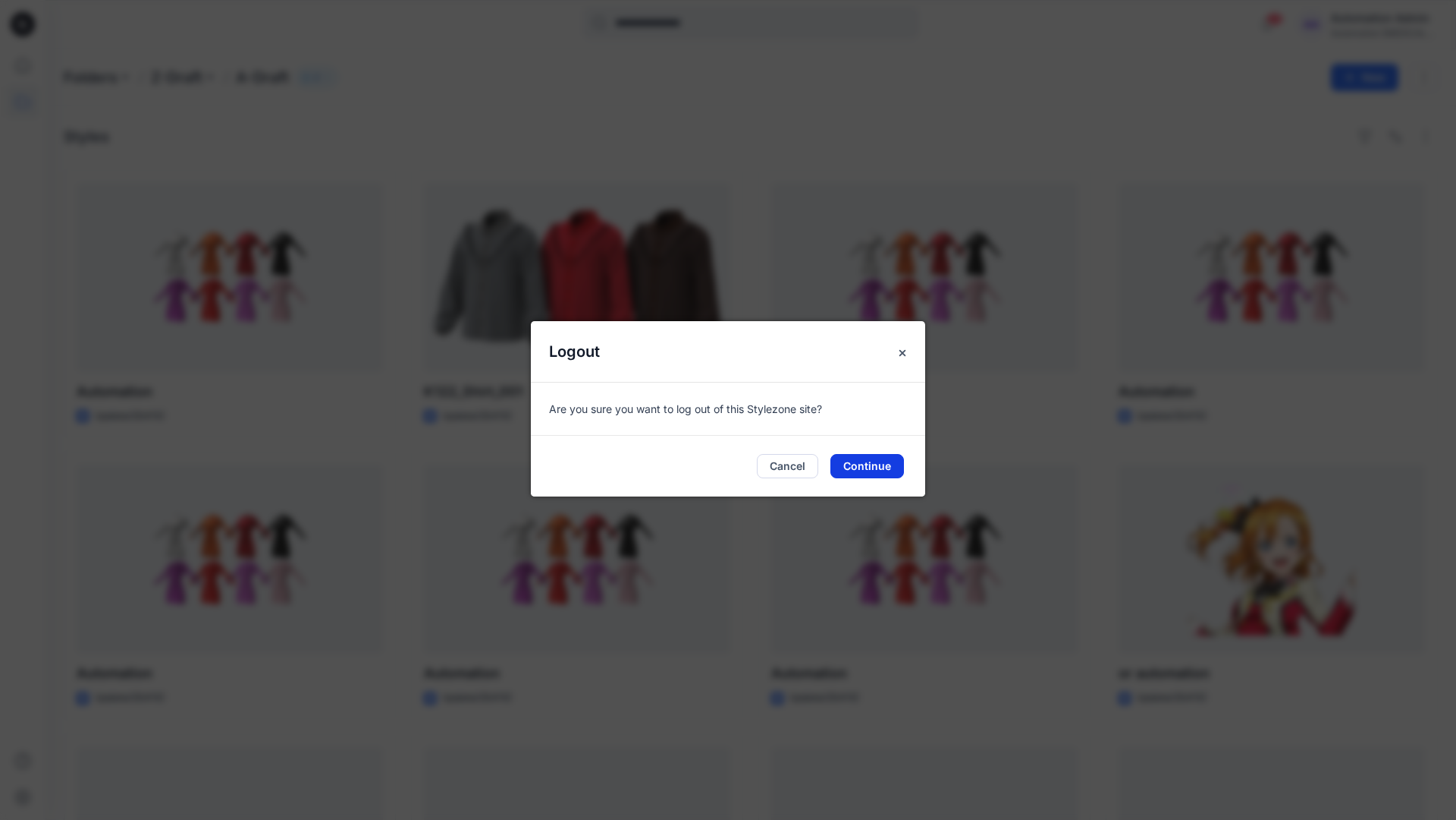
click at [857, 460] on button "Continue" at bounding box center [866, 465] width 73 height 24
